Goal: Information Seeking & Learning: Check status

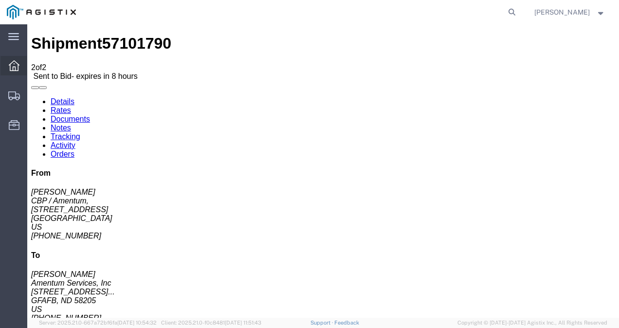
click at [16, 56] on div at bounding box center [13, 65] width 27 height 19
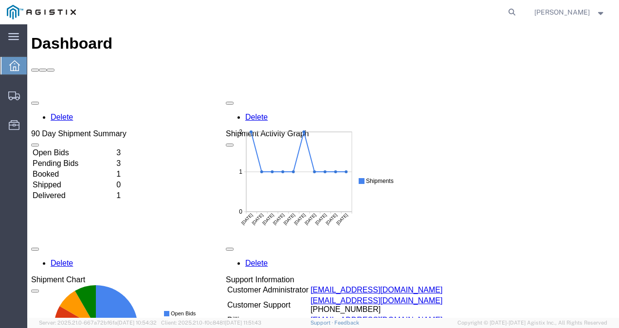
click at [77, 148] on td "Open Bids" at bounding box center [73, 153] width 83 height 10
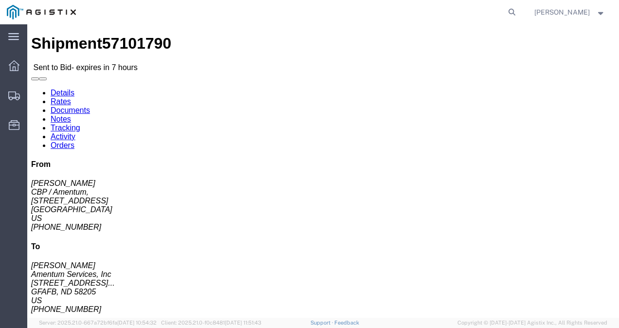
click link "Notes"
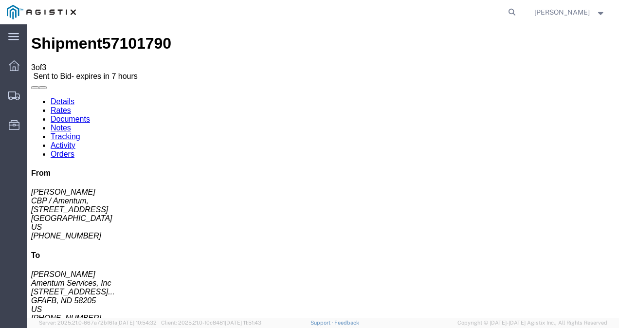
click at [90, 115] on link "Documents" at bounding box center [70, 119] width 39 height 8
click at [71, 106] on link "Rates" at bounding box center [61, 110] width 20 height 8
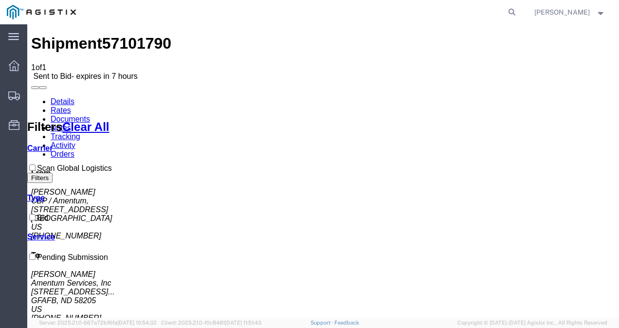
click at [68, 97] on link "Details" at bounding box center [63, 101] width 24 height 8
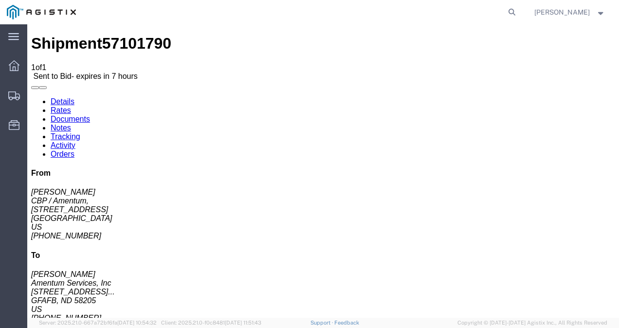
click button "button"
click div "Leg 1 -"
click at [10, 64] on icon at bounding box center [14, 65] width 11 height 11
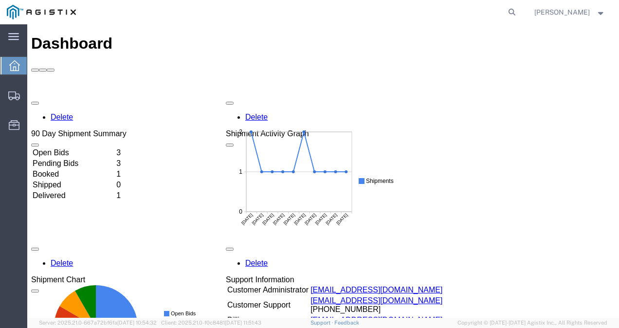
click at [86, 147] on div "Open Bids 3 Pending Bids 3 Booked 1 Shipped 0 Delivered 1" at bounding box center [78, 207] width 95 height 120
